Goal: Transaction & Acquisition: Purchase product/service

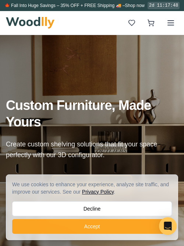
click at [93, 230] on button "Accept" at bounding box center [92, 226] width 160 height 15
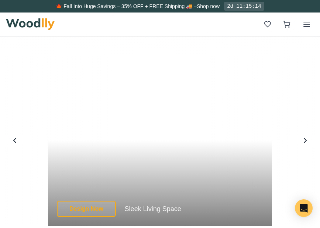
scroll to position [1765, 0]
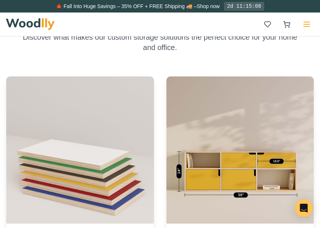
click at [184, 25] on icon at bounding box center [306, 24] width 9 height 9
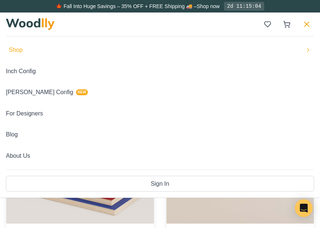
click at [15, 51] on span "Shop" at bounding box center [16, 50] width 14 height 10
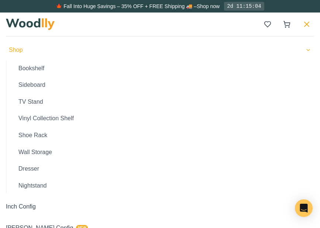
scroll to position [796, 0]
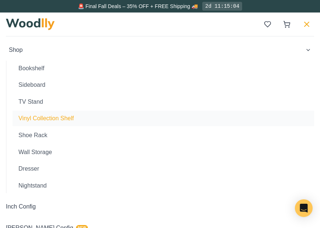
click at [34, 120] on button "Vinyl Collection Shelf" at bounding box center [163, 118] width 301 height 15
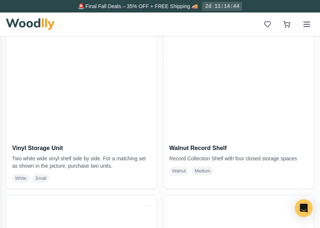
scroll to position [1424, 0]
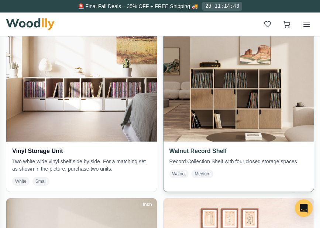
click at [184, 153] on h3 "Walnut Record Shelf" at bounding box center [238, 151] width 139 height 7
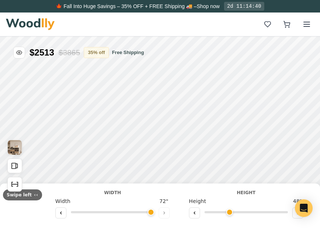
type input "72"
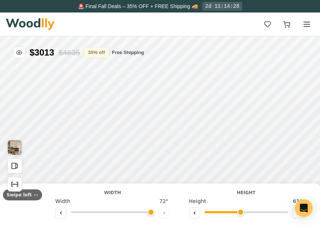
type input "3"
click at [184, 213] on input "range" at bounding box center [245, 213] width 83 height 2
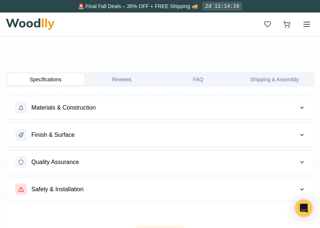
scroll to position [514, 0]
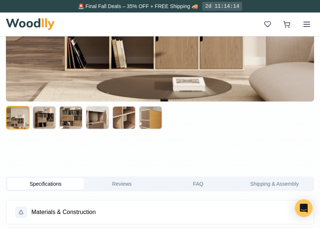
click at [39, 120] on button at bounding box center [44, 118] width 24 height 24
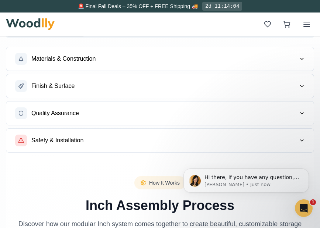
scroll to position [664, 0]
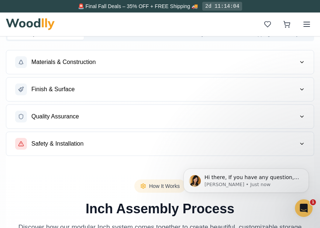
click at [184, 92] on button "Finish & Surface" at bounding box center [159, 90] width 307 height 24
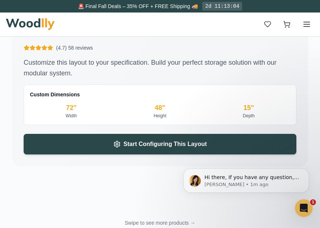
scroll to position [1697, 0]
